Goal: Navigation & Orientation: Find specific page/section

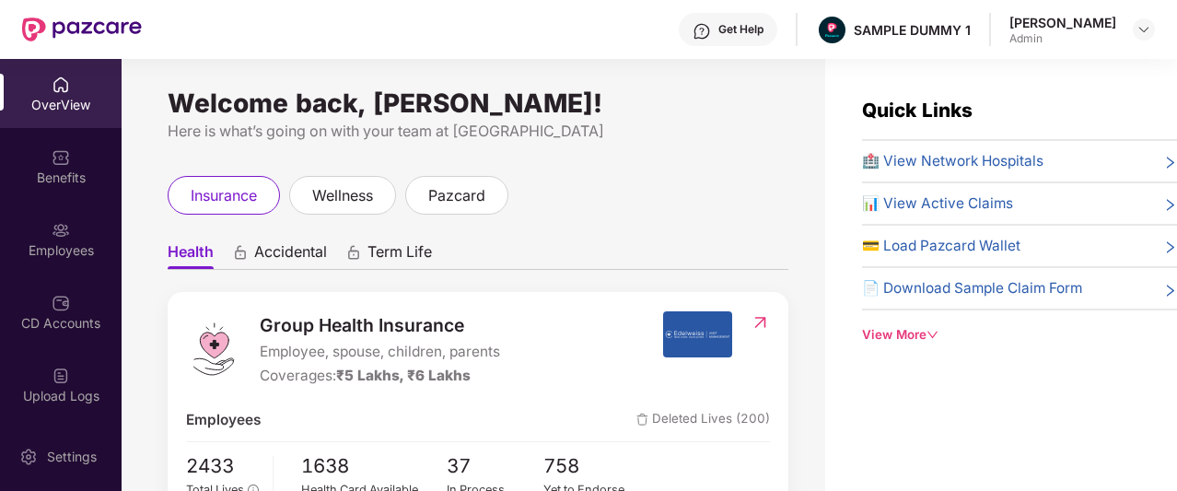
click at [720, 43] on div "Get Help" at bounding box center [728, 29] width 99 height 33
click at [533, 180] on div "insurance wellness pazcard" at bounding box center [478, 195] width 621 height 39
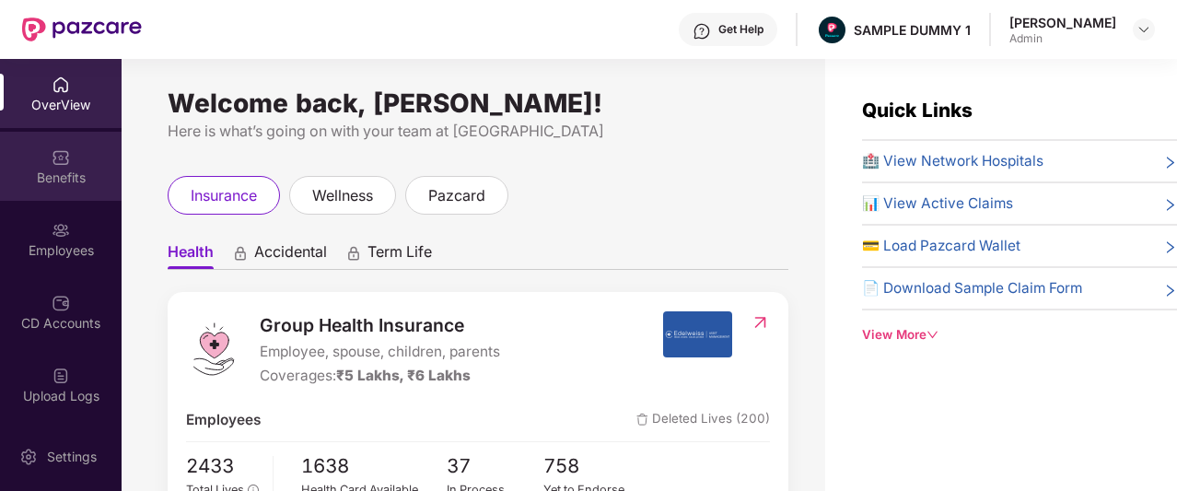
click at [68, 169] on div "Benefits" at bounding box center [61, 178] width 122 height 18
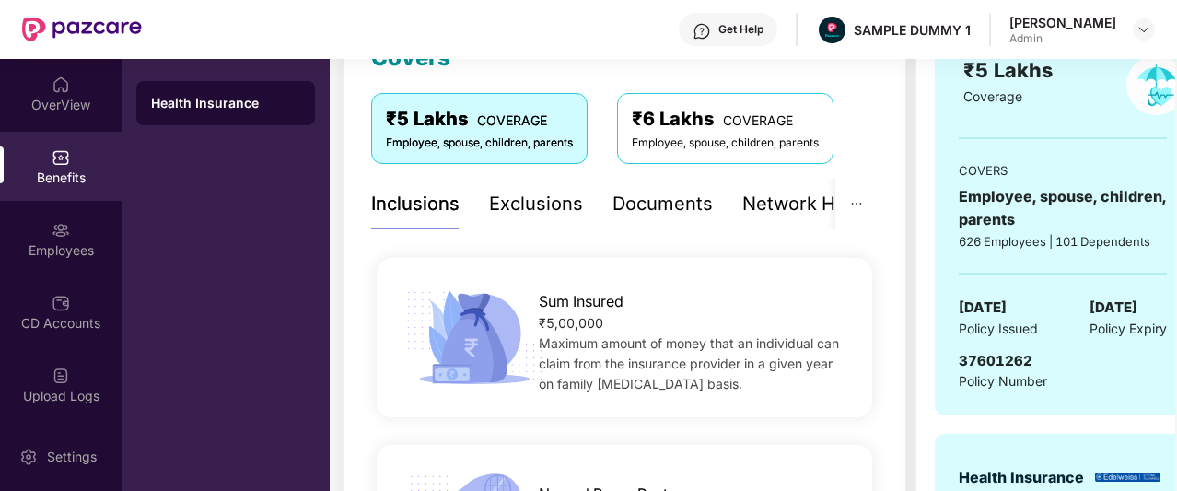
scroll to position [285, 0]
drag, startPoint x: 623, startPoint y: 219, endPoint x: 580, endPoint y: 192, distance: 50.1
click at [580, 192] on div "Exclusions" at bounding box center [536, 205] width 94 height 29
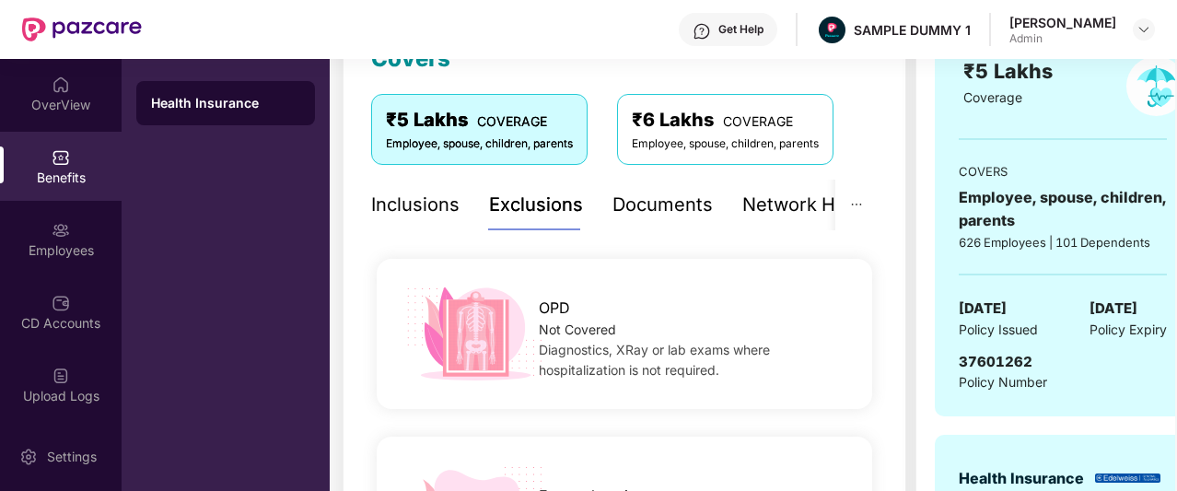
click at [676, 208] on div "Documents" at bounding box center [662, 205] width 100 height 29
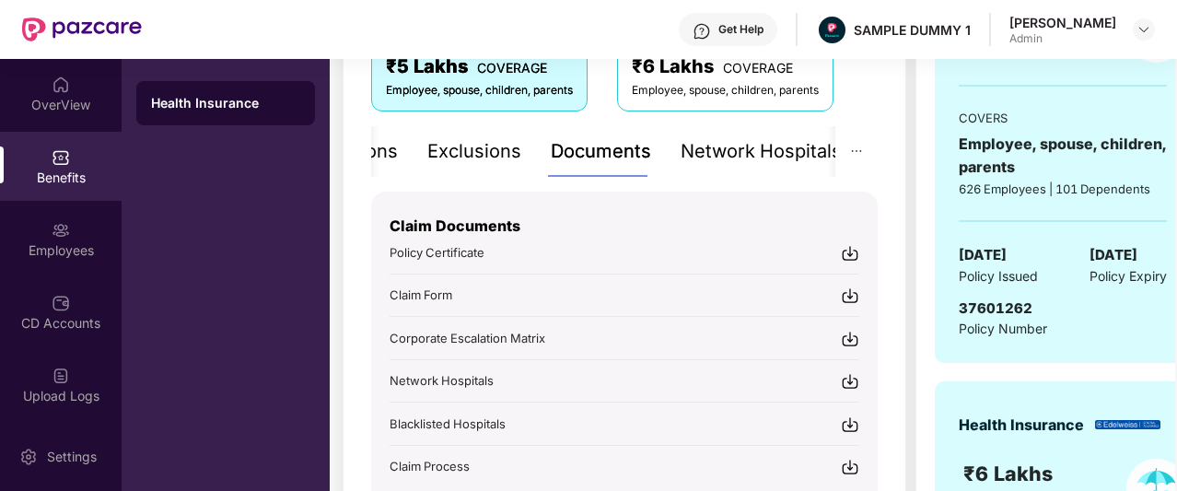
scroll to position [344, 0]
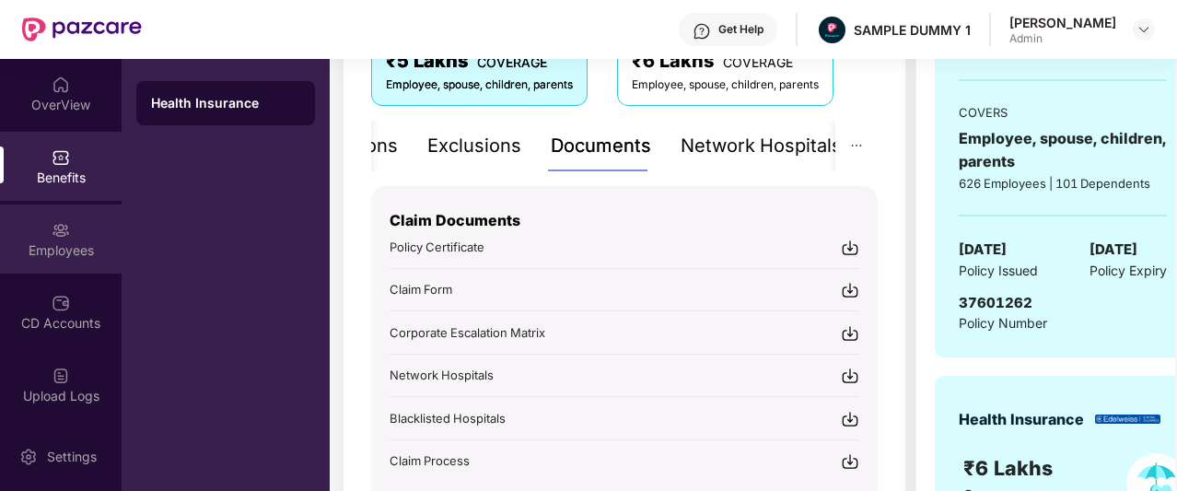
click at [33, 250] on div "Employees" at bounding box center [61, 250] width 122 height 18
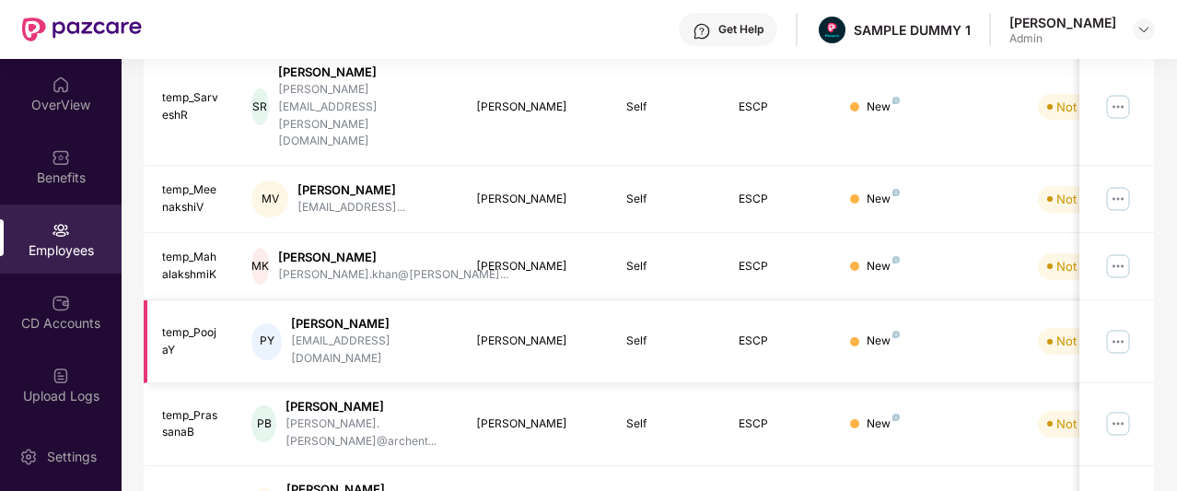
scroll to position [0, 0]
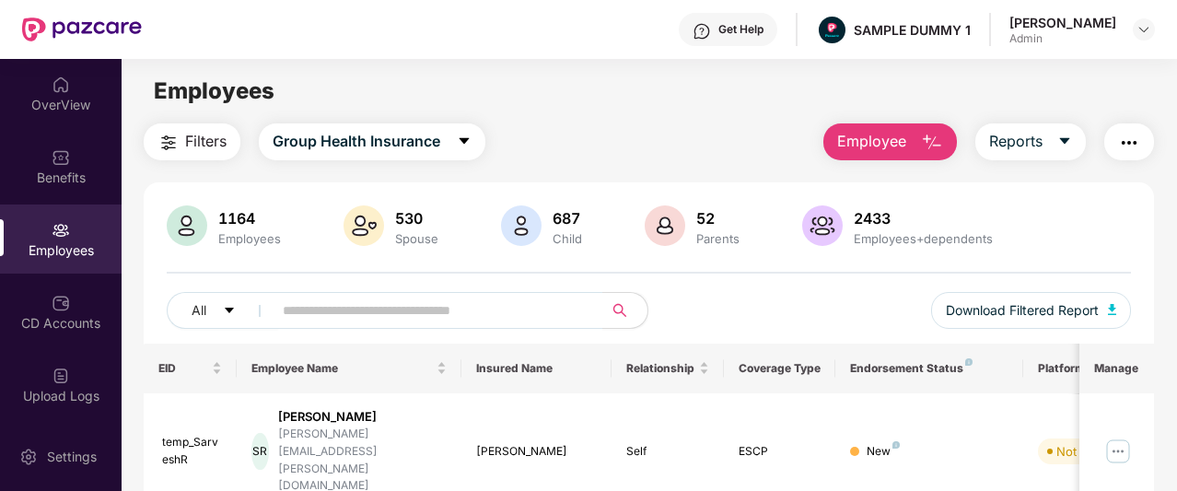
click at [882, 150] on span "Employee" at bounding box center [871, 141] width 69 height 23
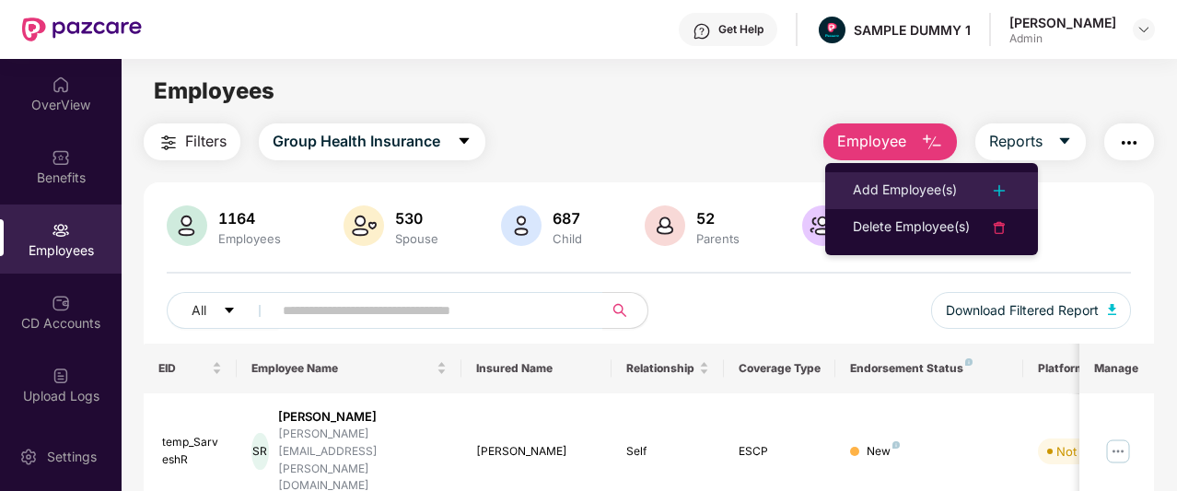
click at [865, 181] on div "Add Employee(s)" at bounding box center [905, 191] width 104 height 22
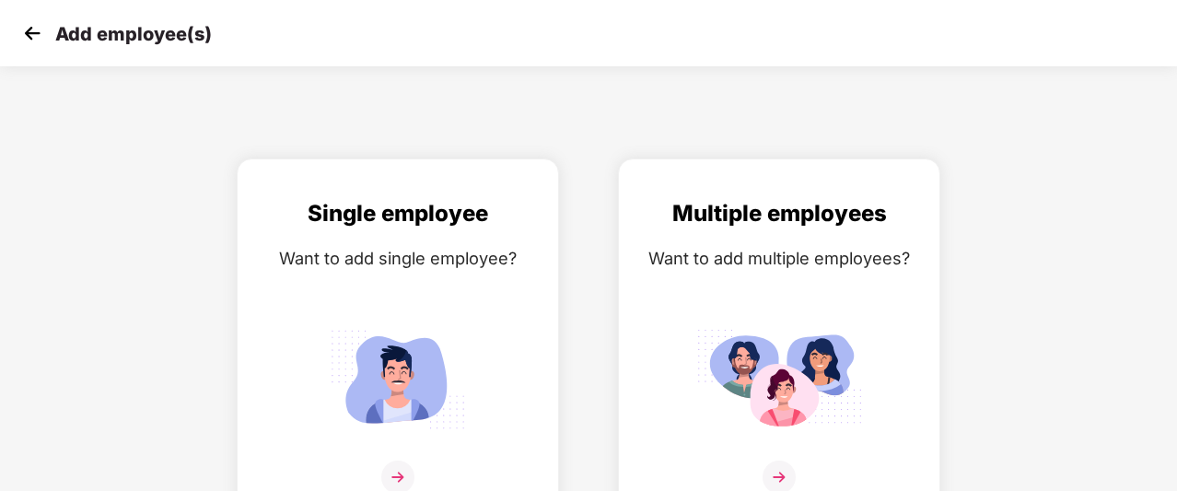
scroll to position [29, 0]
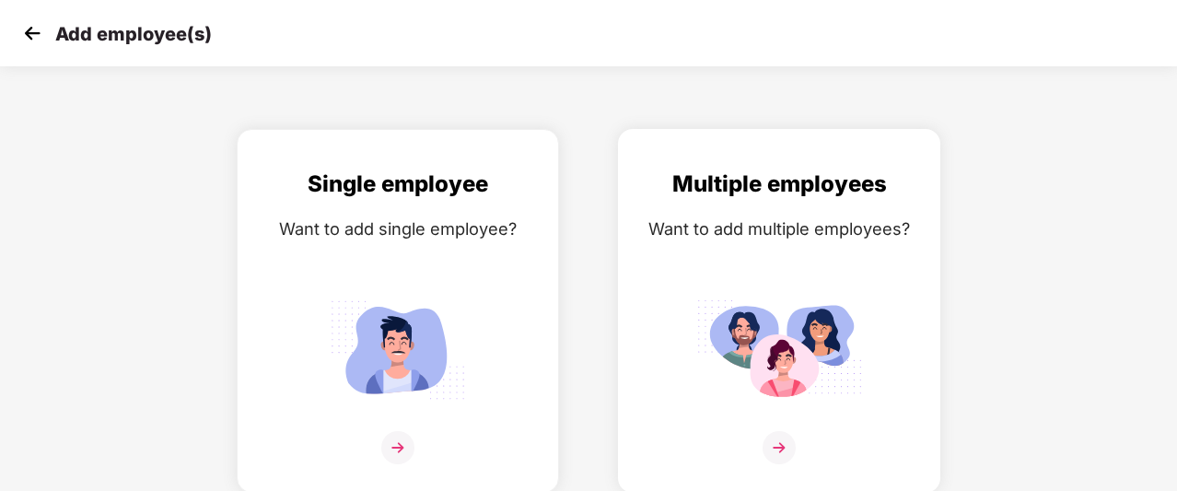
click at [801, 454] on div at bounding box center [779, 459] width 284 height 56
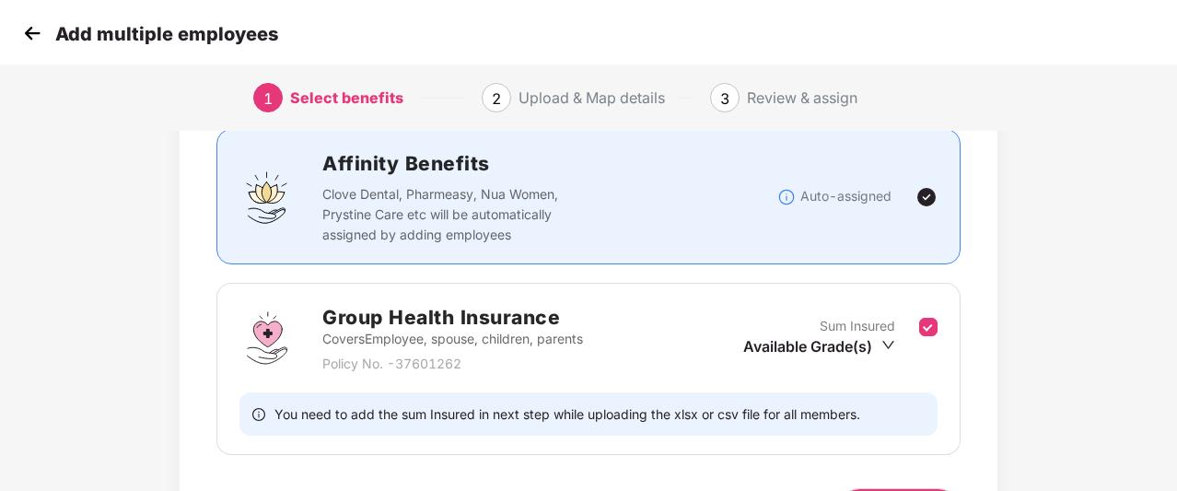
scroll to position [250, 0]
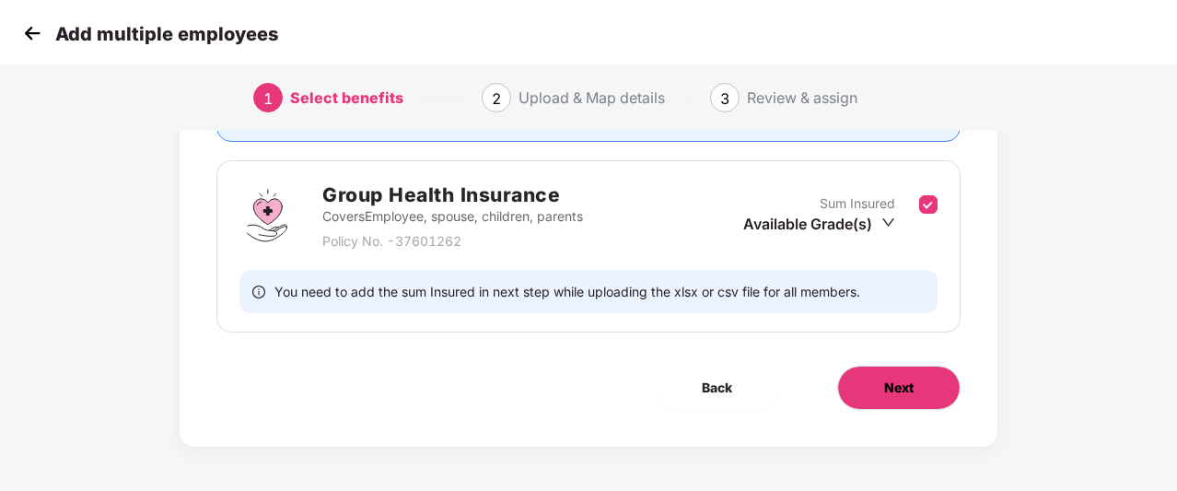
click at [910, 402] on button "Next" at bounding box center [898, 388] width 123 height 44
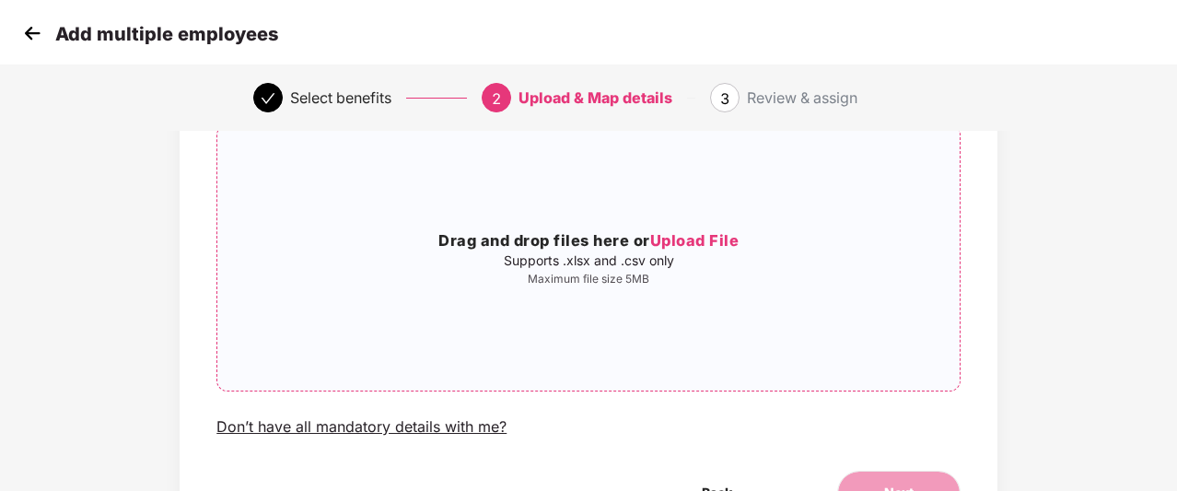
scroll to position [142, 0]
click at [32, 29] on img at bounding box center [32, 33] width 28 height 28
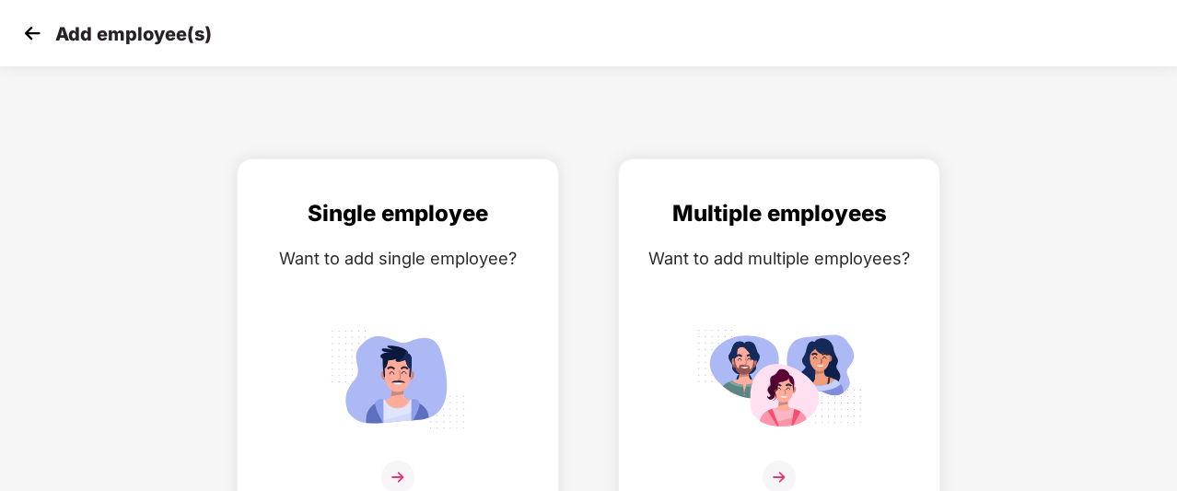
click at [32, 29] on img at bounding box center [32, 33] width 28 height 28
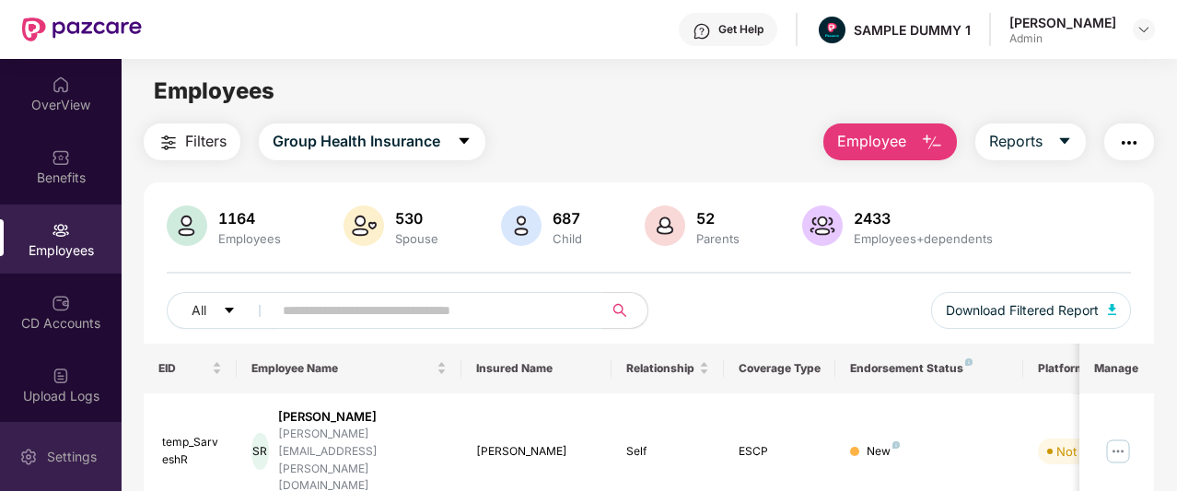
click at [62, 442] on div "Settings" at bounding box center [61, 456] width 122 height 69
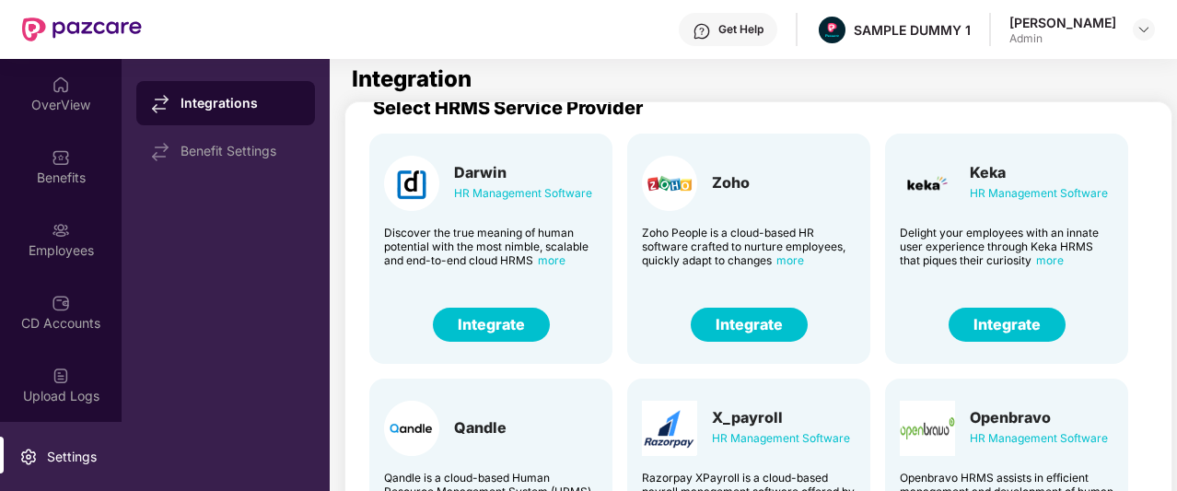
scroll to position [22, 0]
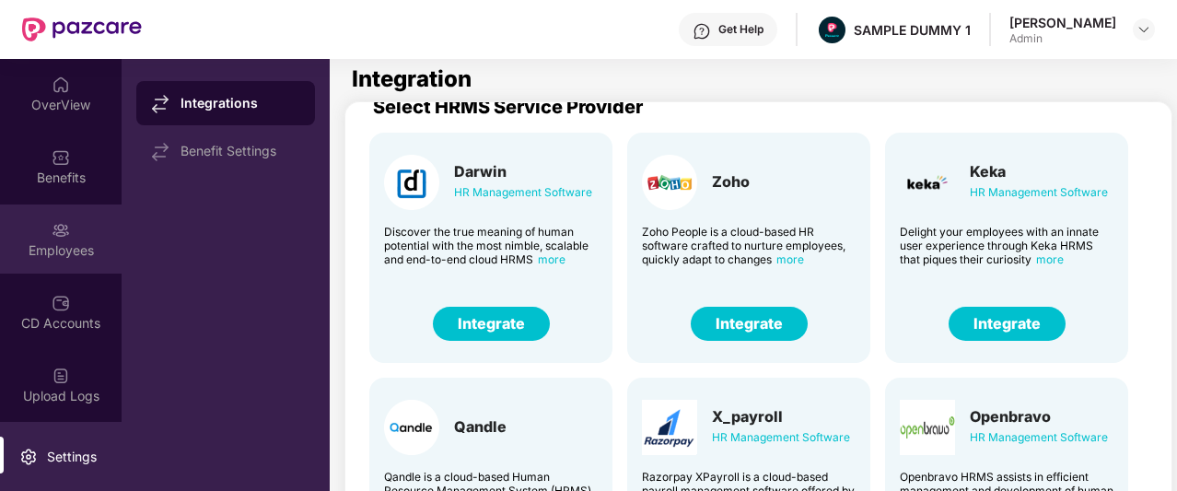
click at [67, 263] on div "Employees" at bounding box center [61, 238] width 122 height 69
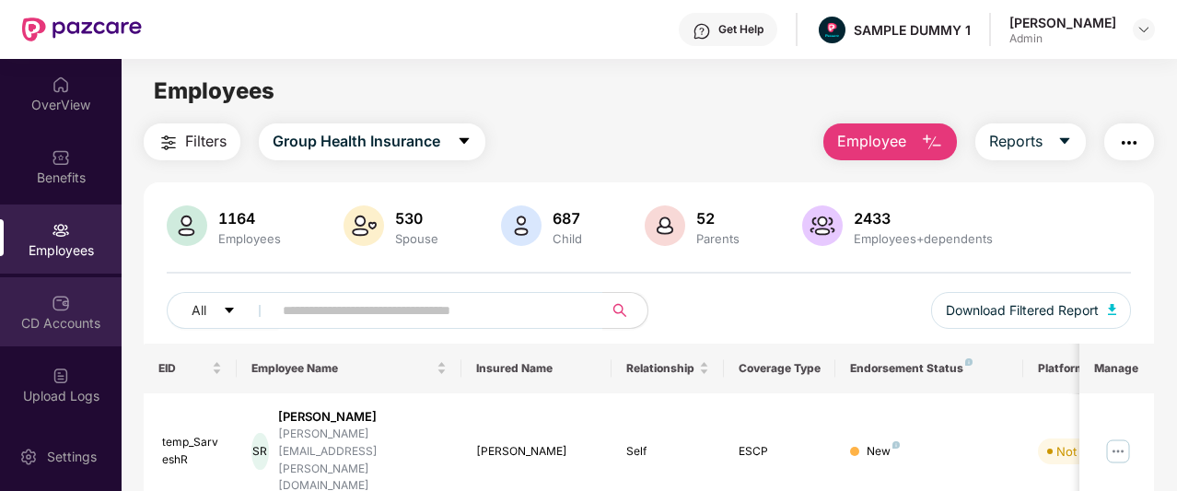
click at [48, 294] on div "CD Accounts" at bounding box center [61, 311] width 122 height 69
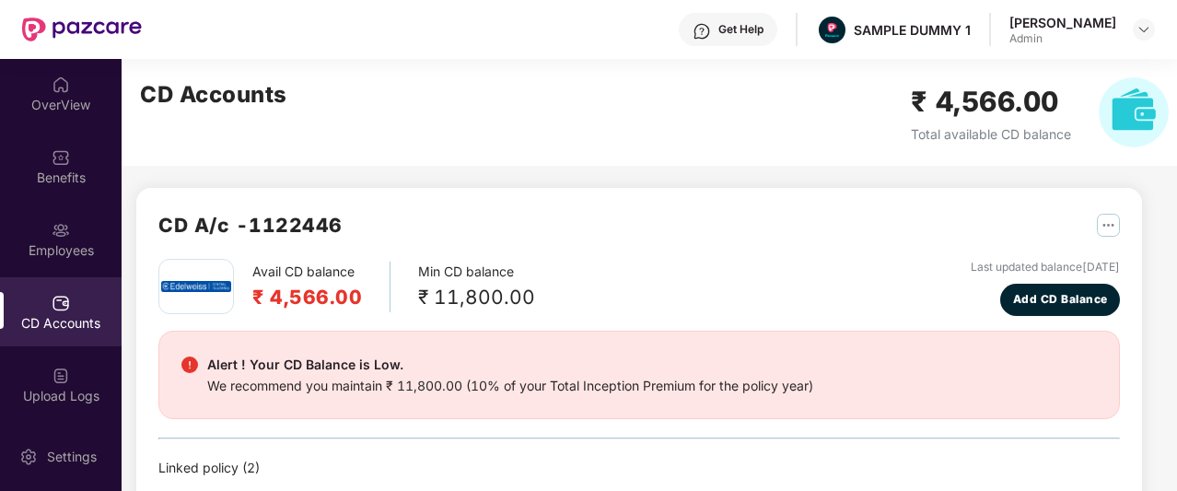
drag, startPoint x: 1036, startPoint y: 299, endPoint x: 1093, endPoint y: 215, distance: 102.2
click at [1093, 215] on button "button" at bounding box center [1101, 224] width 37 height 29
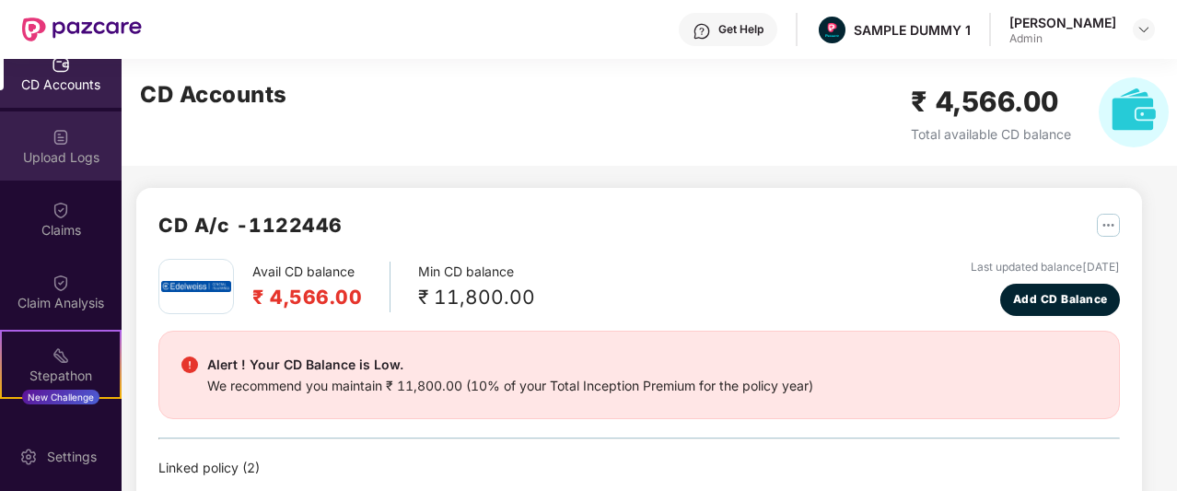
scroll to position [252, 0]
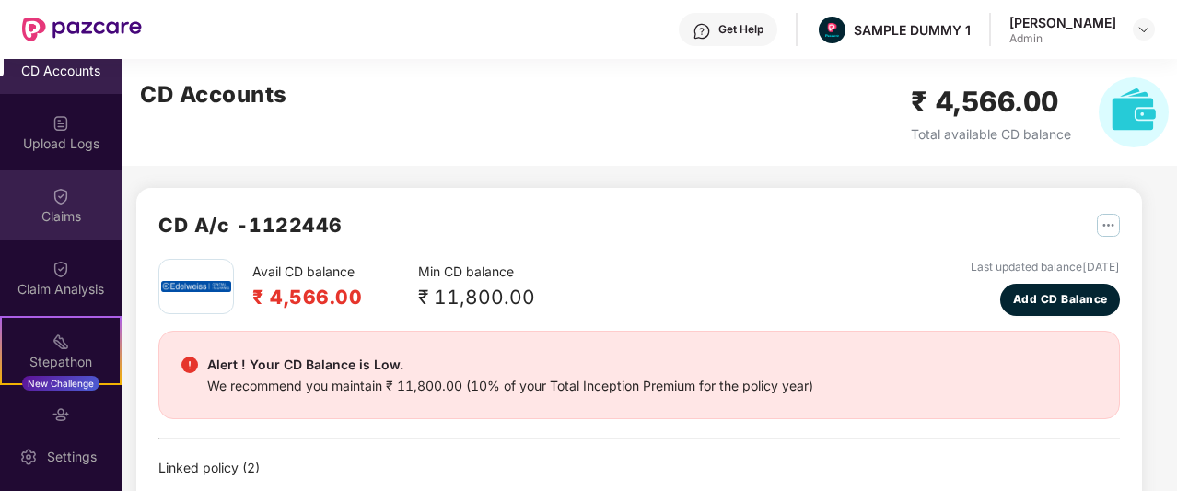
click at [51, 207] on div "Claims" at bounding box center [61, 216] width 122 height 18
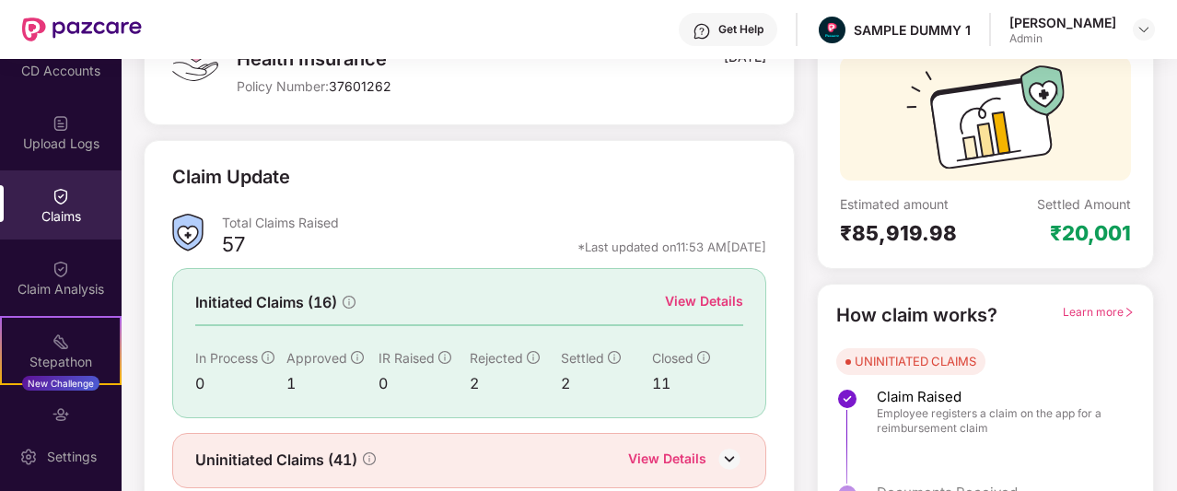
scroll to position [198, 0]
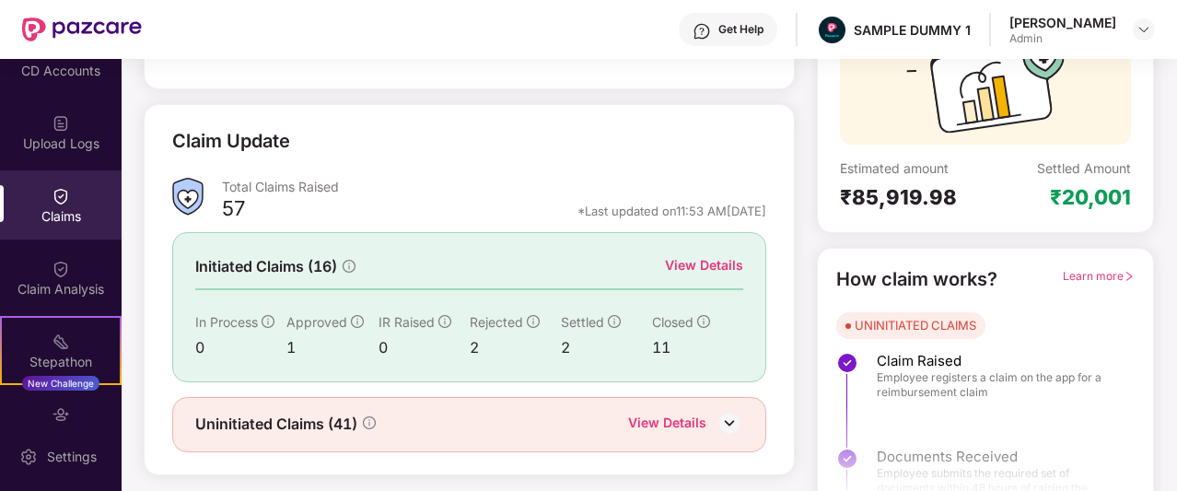
click at [696, 262] on div "View Details" at bounding box center [704, 265] width 78 height 20
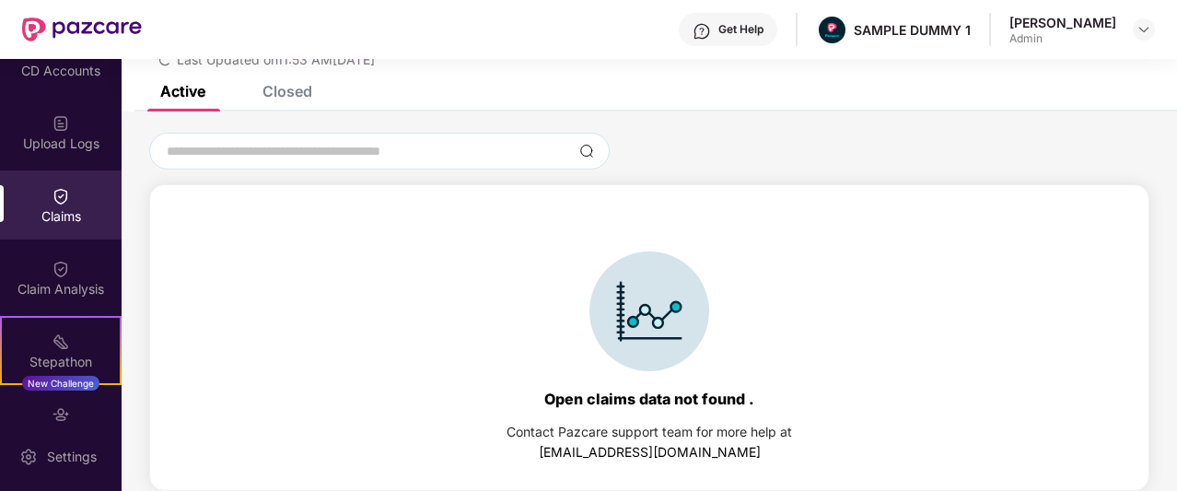
scroll to position [79, 0]
click at [311, 99] on div "Closed" at bounding box center [287, 91] width 50 height 18
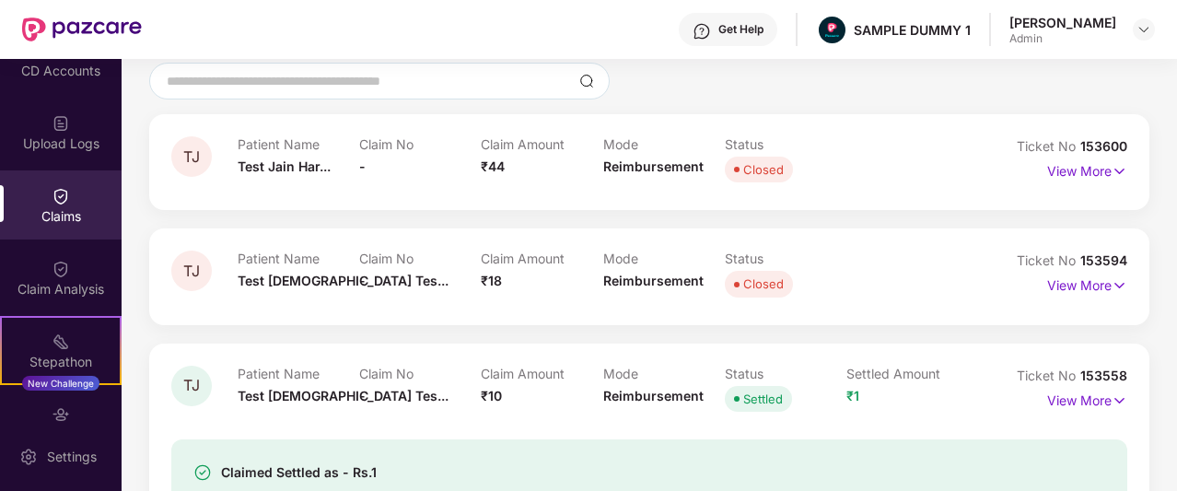
scroll to position [0, 0]
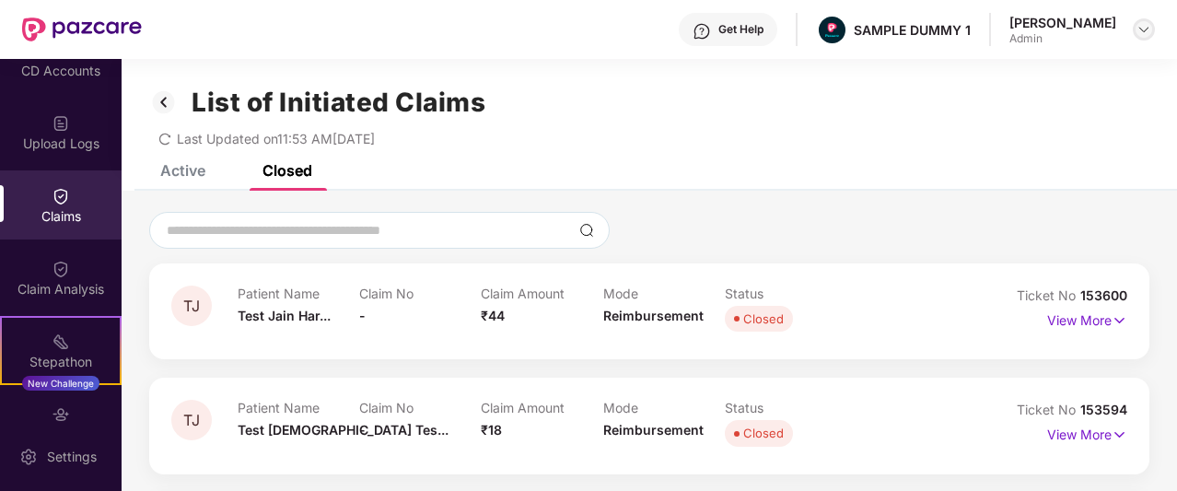
click at [1140, 23] on img at bounding box center [1143, 29] width 15 height 15
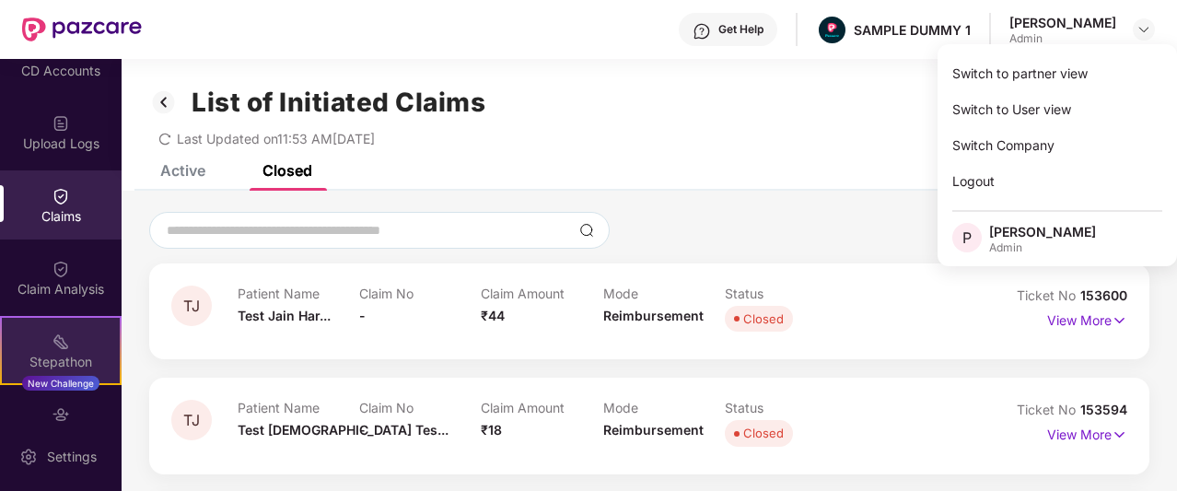
click at [58, 335] on img at bounding box center [61, 341] width 18 height 18
